Goal: Transaction & Acquisition: Purchase product/service

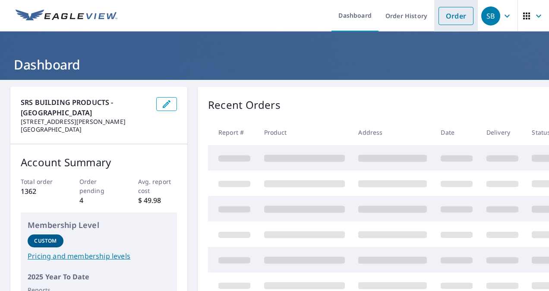
click at [450, 25] on li "Order" at bounding box center [456, 16] width 44 height 32
click at [451, 11] on link "Order" at bounding box center [456, 16] width 35 height 18
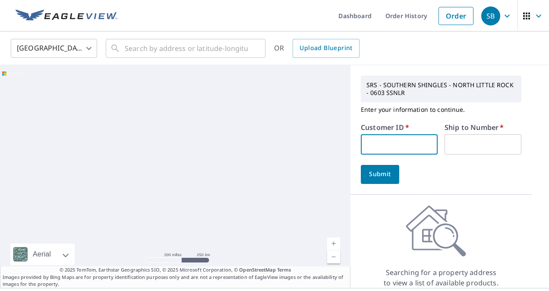
click at [383, 143] on input "text" at bounding box center [399, 144] width 77 height 20
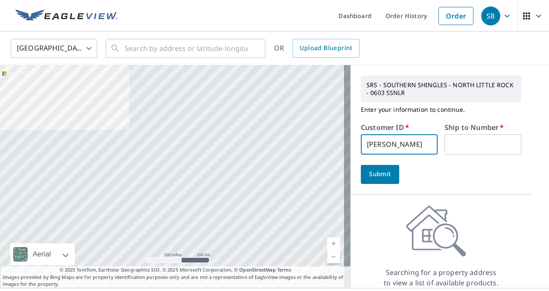
type input "[PERSON_NAME]"
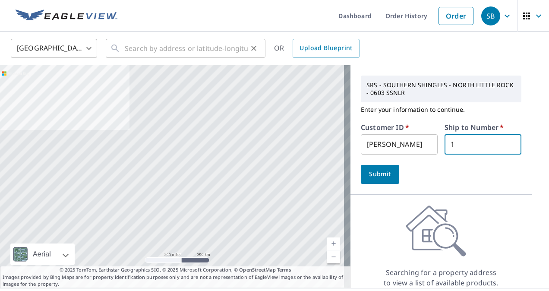
type input "1"
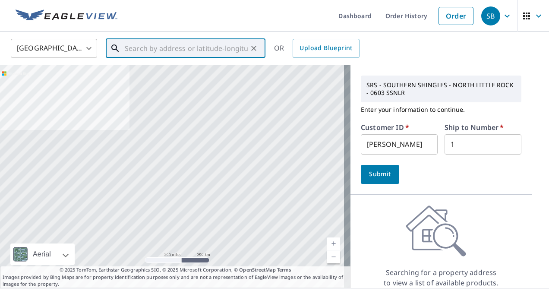
click at [205, 44] on input "text" at bounding box center [186, 48] width 123 height 24
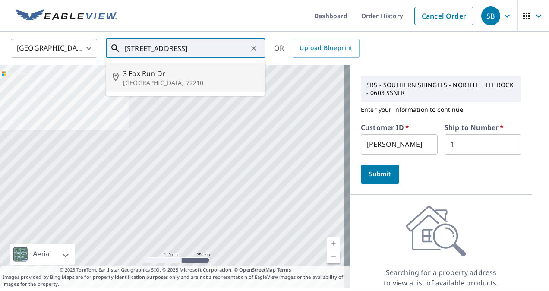
click at [175, 73] on span "3 Fox Run Dr" at bounding box center [191, 73] width 136 height 10
type input "[STREET_ADDRESS]"
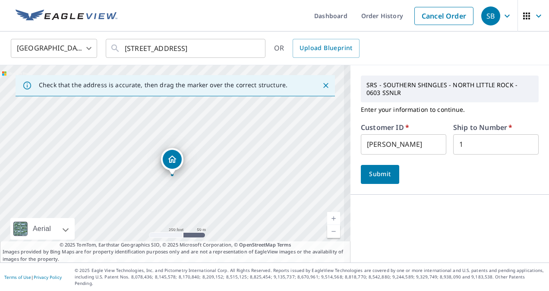
click at [380, 166] on button "Submit" at bounding box center [380, 174] width 38 height 19
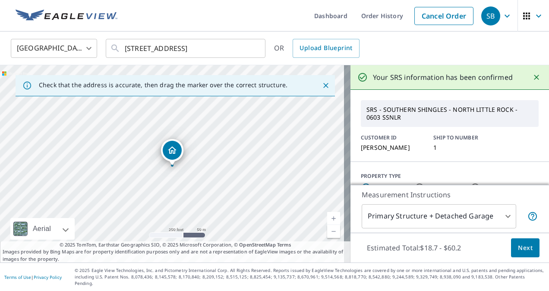
click at [519, 245] on button "Next" at bounding box center [525, 247] width 29 height 19
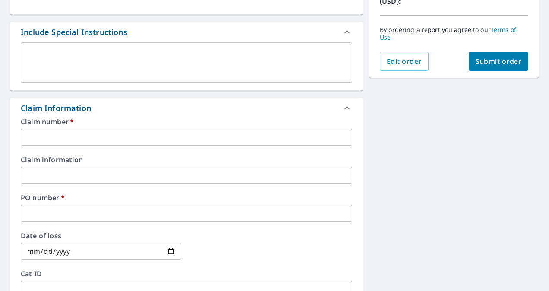
scroll to position [218, 0]
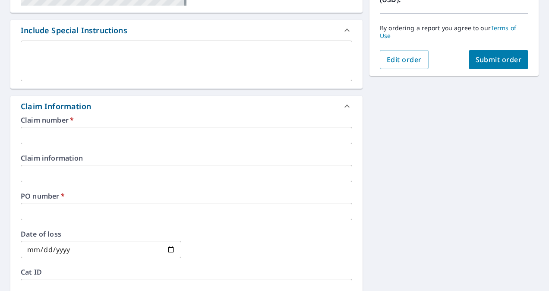
click at [252, 142] on input "text" at bounding box center [187, 135] width 332 height 17
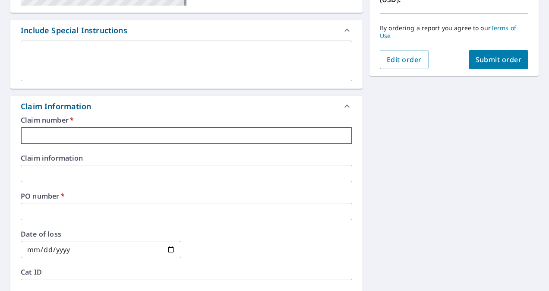
type input "t"
checkbox input "true"
type input "tN"
checkbox input "true"
type input "tNN"
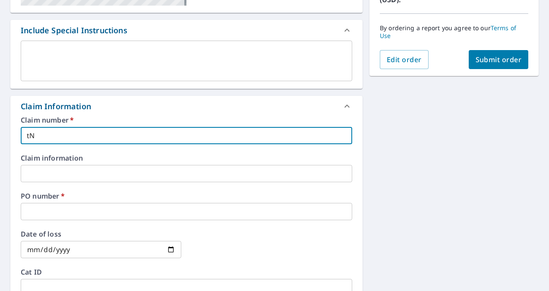
checkbox input "true"
type input "tN"
checkbox input "true"
type input "t"
checkbox input "true"
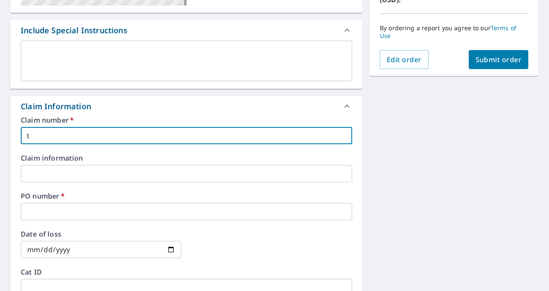
checkbox input "true"
type input "T"
checkbox input "true"
type input "TA"
checkbox input "true"
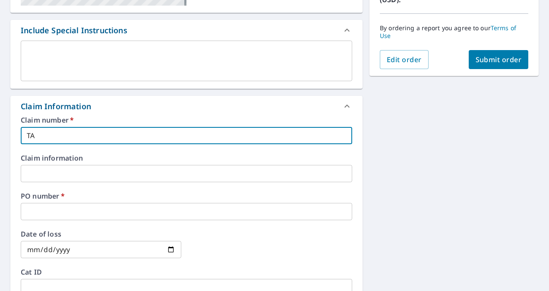
type input "TAN"
checkbox input "true"
type input "[PERSON_NAME]"
checkbox input "true"
type input "TANNE"
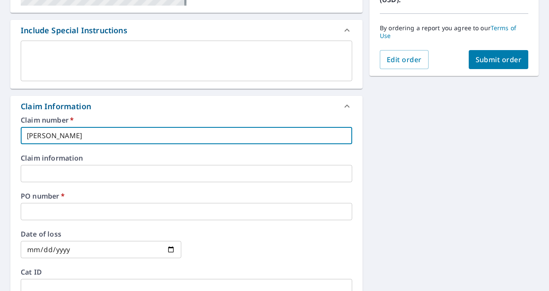
checkbox input "true"
type input "[PERSON_NAME]"
checkbox input "true"
type input "[PERSON_NAME]"
checkbox input "true"
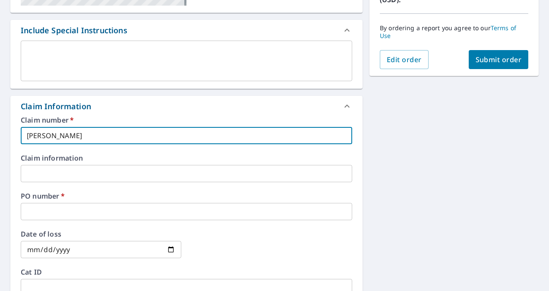
type input "[PERSON_NAME]"
checkbox input "true"
type input "[PERSON_NAME]"
checkbox input "true"
type input "[PERSON_NAME]"
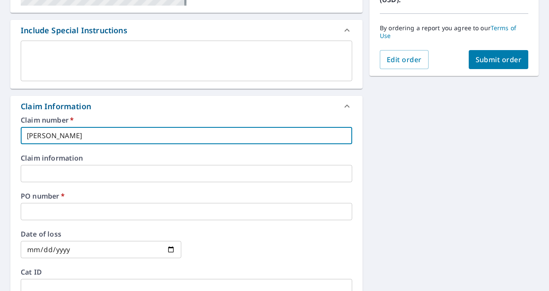
checkbox input "true"
type input "[PERSON_NAME] ROOF"
checkbox input "true"
type input "[PERSON_NAME] ROOFI"
checkbox input "true"
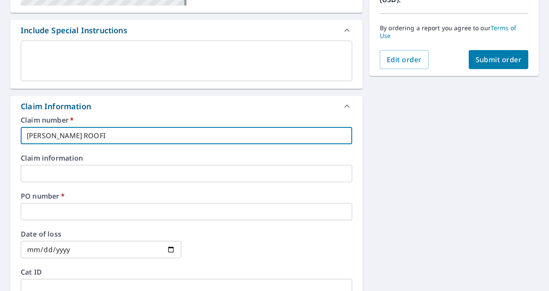
type input "[PERSON_NAME] ROOFIN"
checkbox input "true"
type input "[PERSON_NAME] ROOFING"
checkbox input "true"
type input "[PERSON_NAME] ROOFING"
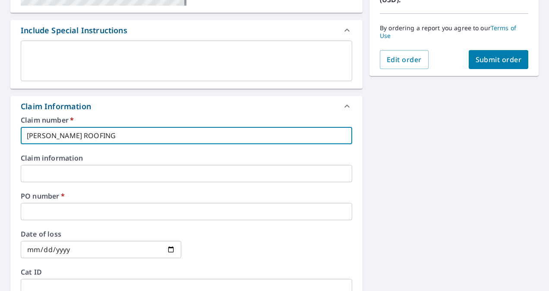
checkbox input "true"
type input "[PERSON_NAME] ROOFING"
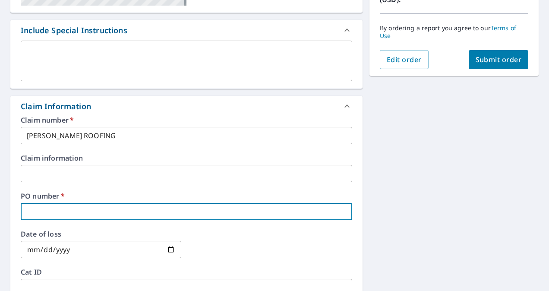
drag, startPoint x: 206, startPoint y: 205, endPoint x: 202, endPoint y: 210, distance: 6.5
click at [202, 210] on input "text" at bounding box center [187, 211] width 332 height 17
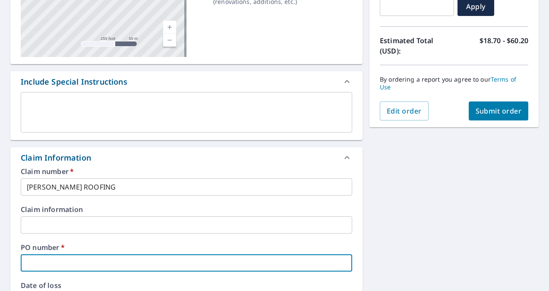
scroll to position [152, 0]
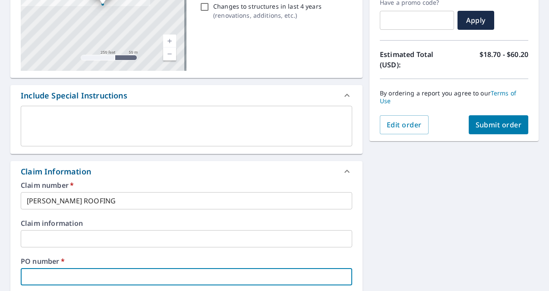
type input "3"
checkbox input "true"
type input "3"
checkbox input "true"
type input "3 F"
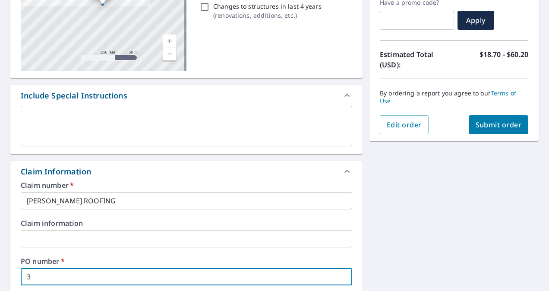
checkbox input "true"
type input "3 FO"
checkbox input "true"
type input "3 FOX"
checkbox input "true"
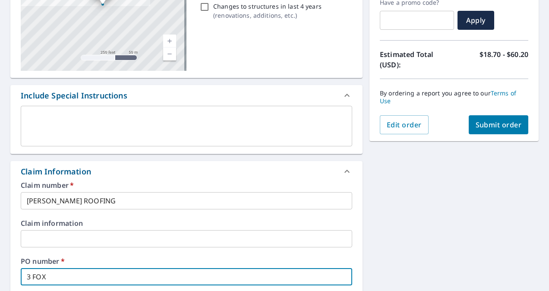
type input "3 FOX"
checkbox input "true"
type input "3 FOX R"
checkbox input "true"
type input "3 FOX RU"
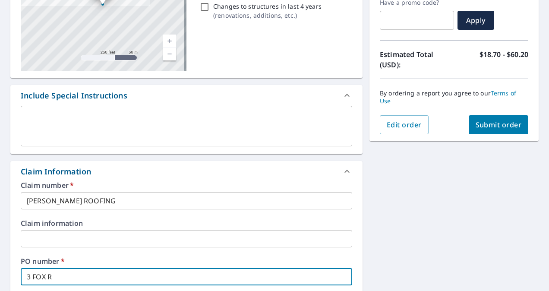
checkbox input "true"
type input "3 FOX RUN"
checkbox input "true"
type input "3 FOX RUN"
checkbox input "true"
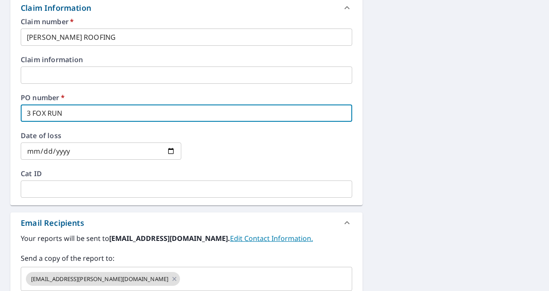
scroll to position [317, 0]
click at [174, 268] on div "[EMAIL_ADDRESS][PERSON_NAME][DOMAIN_NAME] ​" at bounding box center [187, 278] width 332 height 24
type input "3 FOX RUN"
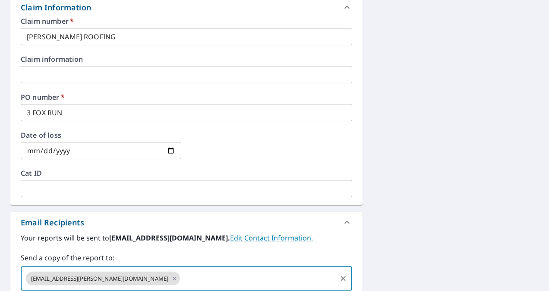
checkbox input "true"
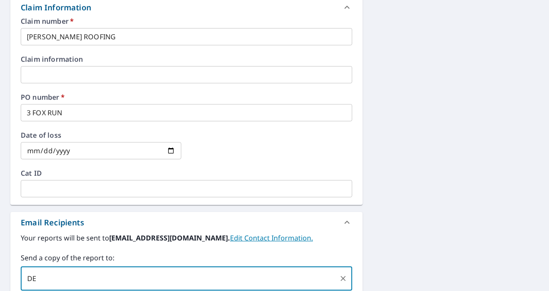
type input "D"
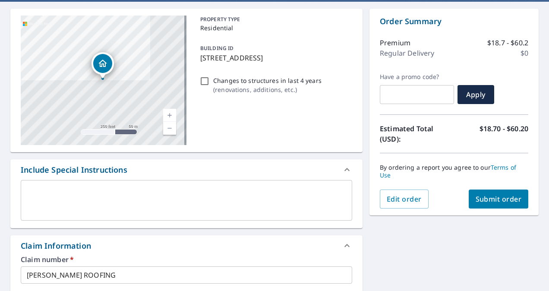
scroll to position [74, 0]
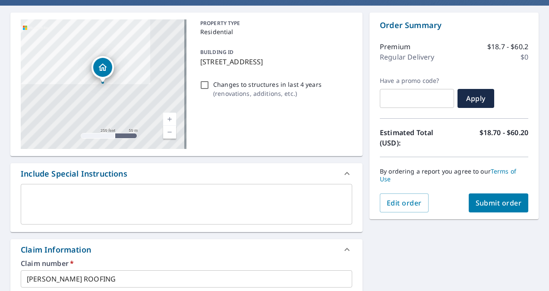
type input "[EMAIL_ADDRESS][PERSON_NAME][DOMAIN_NAME]"
click at [486, 211] on button "Submit order" at bounding box center [499, 202] width 60 height 19
checkbox input "true"
